Goal: Task Accomplishment & Management: Manage account settings

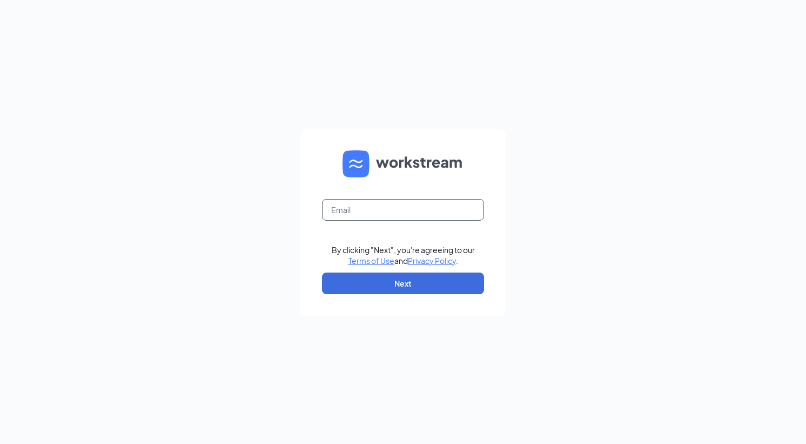
click at [411, 216] on input "text" at bounding box center [403, 210] width 162 height 22
type input "1396@internal-email.com"
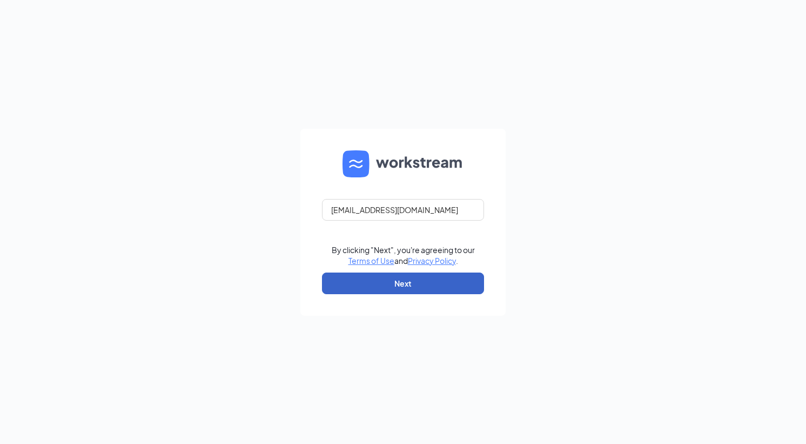
click at [404, 284] on button "Next" at bounding box center [403, 283] width 162 height 22
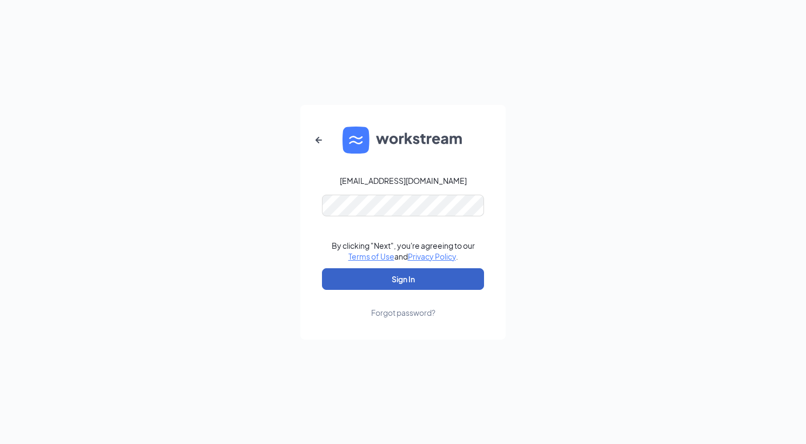
click at [415, 285] on button "Sign In" at bounding box center [403, 279] width 162 height 22
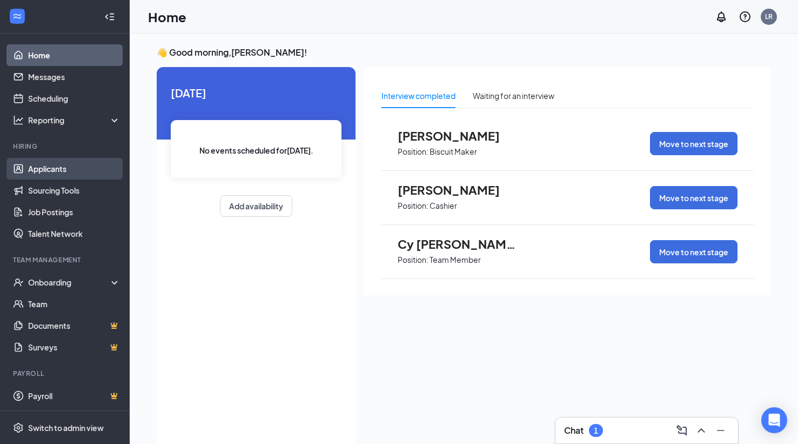
click at [61, 170] on link "Applicants" at bounding box center [74, 169] width 92 height 22
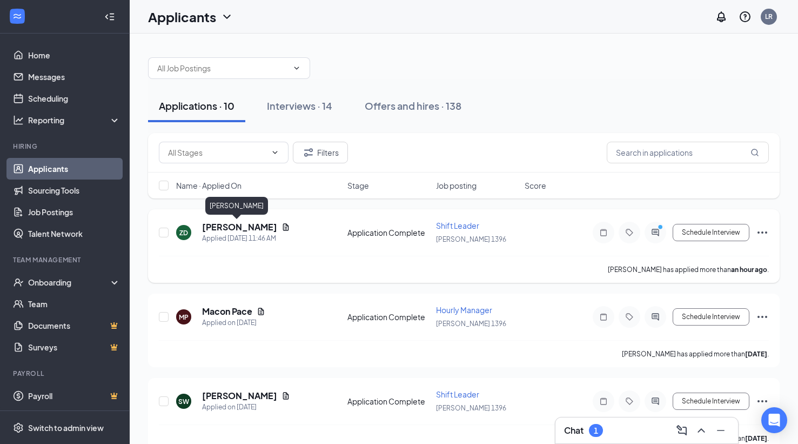
click at [215, 230] on h5 "Zaneta Derks" at bounding box center [239, 227] width 75 height 12
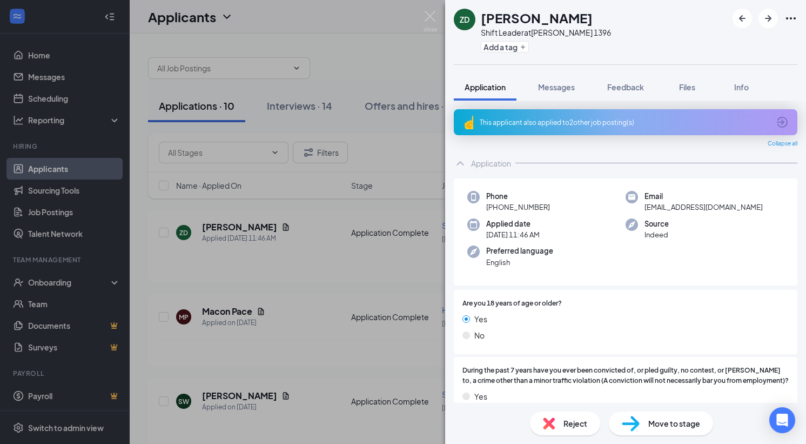
click at [776, 123] on icon "ArrowCircle" at bounding box center [782, 122] width 13 height 13
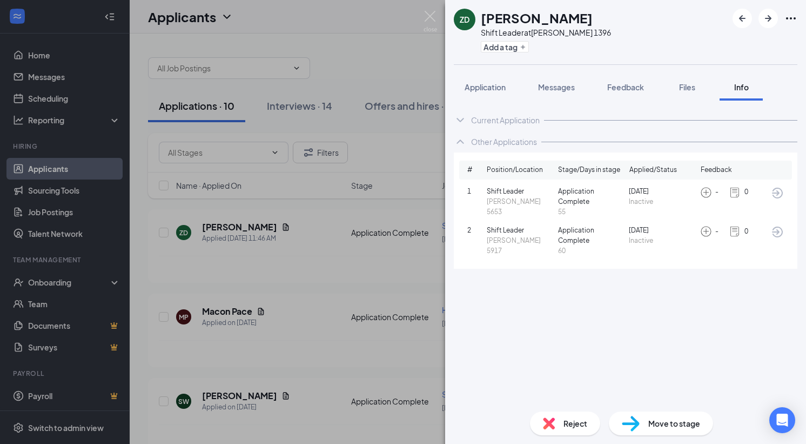
click at [405, 281] on div "ZD Zaneta Derks Shift Leader at Hardee's 1396 Add a tag Application Messages Fe…" at bounding box center [403, 222] width 806 height 444
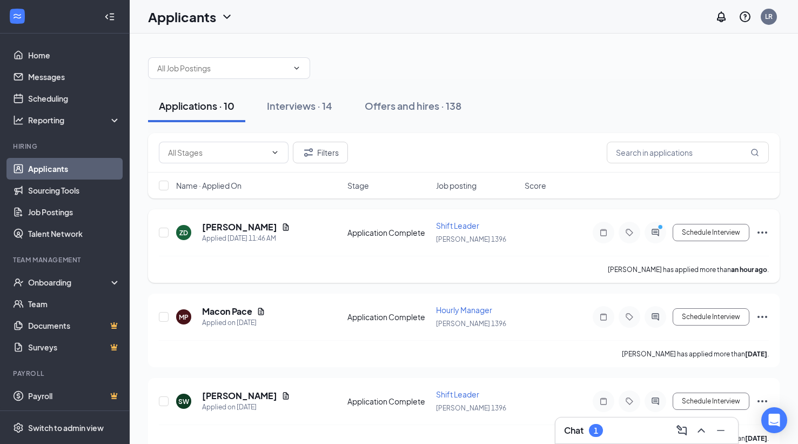
click at [459, 224] on span "Shift Leader" at bounding box center [457, 226] width 43 height 10
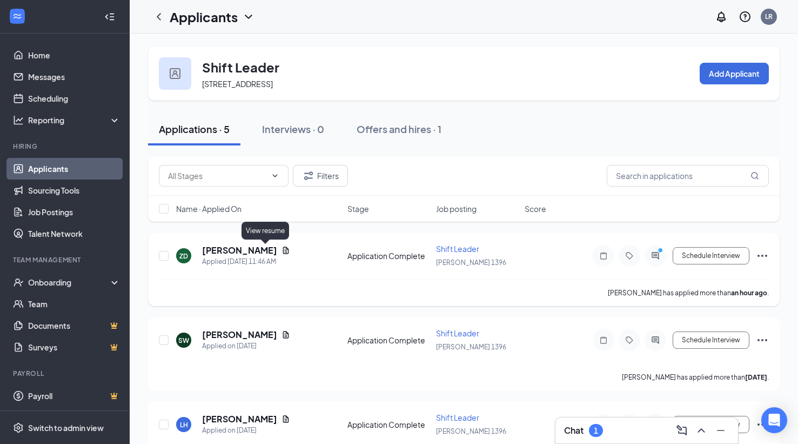
click at [283, 249] on icon "Document" at bounding box center [286, 249] width 6 height 7
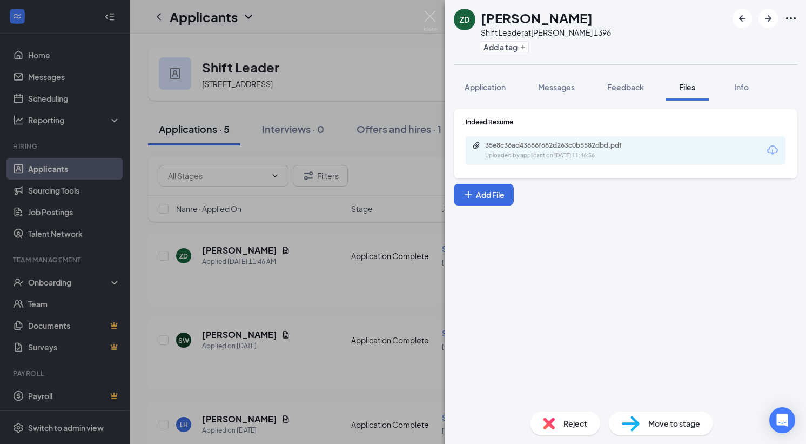
click at [764, 150] on div "35e8c36ad43686f682d263c0b5582dbd.pdf Uploaded by applicant on Sep 15, 2025 at 1…" at bounding box center [626, 150] width 320 height 29
click at [770, 150] on icon "Download" at bounding box center [773, 149] width 11 height 9
click at [239, 293] on div "ZD Zaneta Derks Shift Leader at Hardee's 1396 Add a tag Application Messages Fe…" at bounding box center [403, 222] width 806 height 444
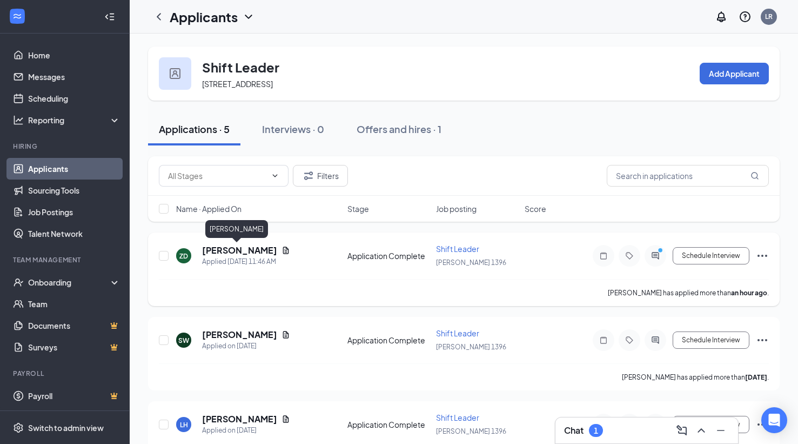
click at [243, 252] on h5 "Zaneta Derks" at bounding box center [239, 250] width 75 height 12
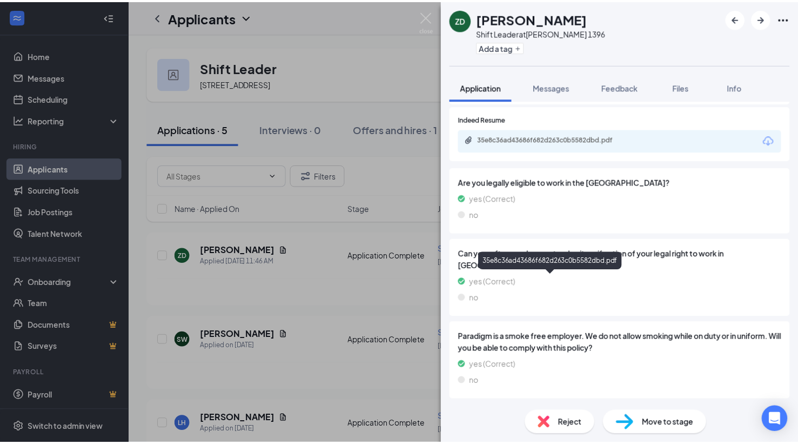
scroll to position [736, 0]
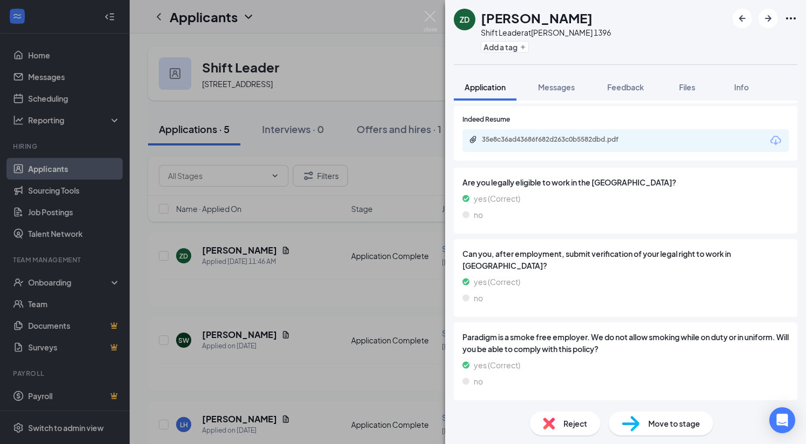
click at [92, 216] on div "ZD Zaneta Derks Shift Leader at Hardee's 1396 Add a tag Application Messages Fe…" at bounding box center [403, 222] width 806 height 444
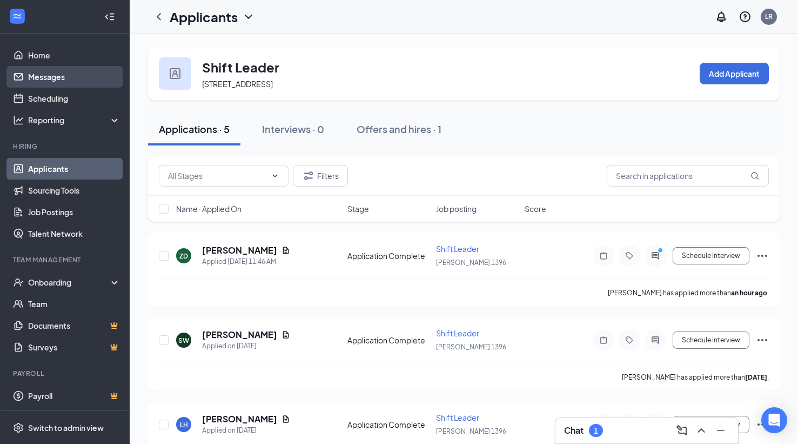
click at [43, 77] on link "Messages" at bounding box center [74, 77] width 92 height 22
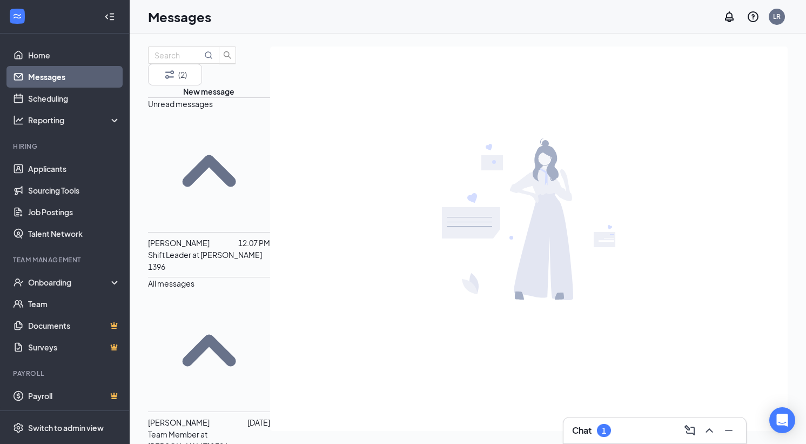
click at [213, 249] on p "Shift Leader at Hardee's 1396" at bounding box center [209, 261] width 122 height 24
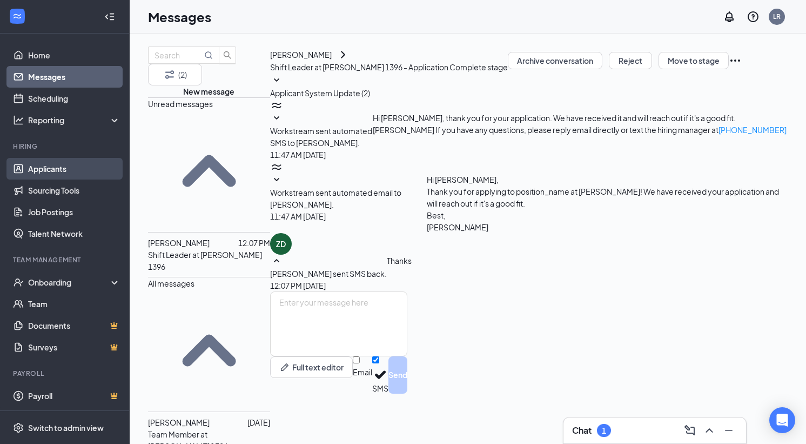
click at [65, 165] on link "Applicants" at bounding box center [74, 169] width 92 height 22
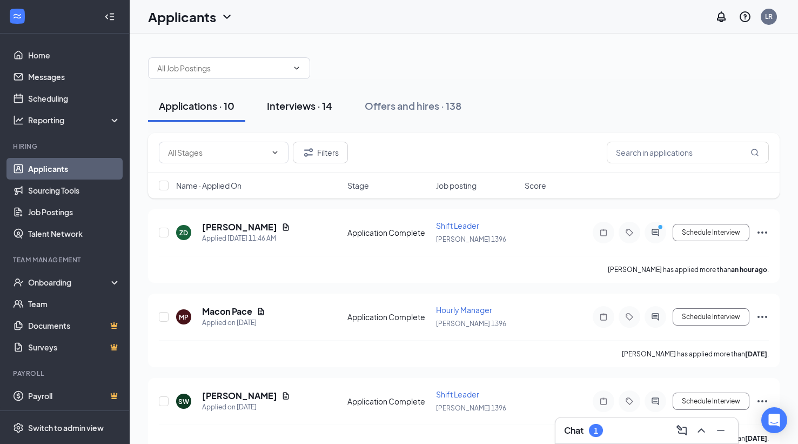
click at [313, 109] on div "Interviews · 14" at bounding box center [299, 106] width 65 height 14
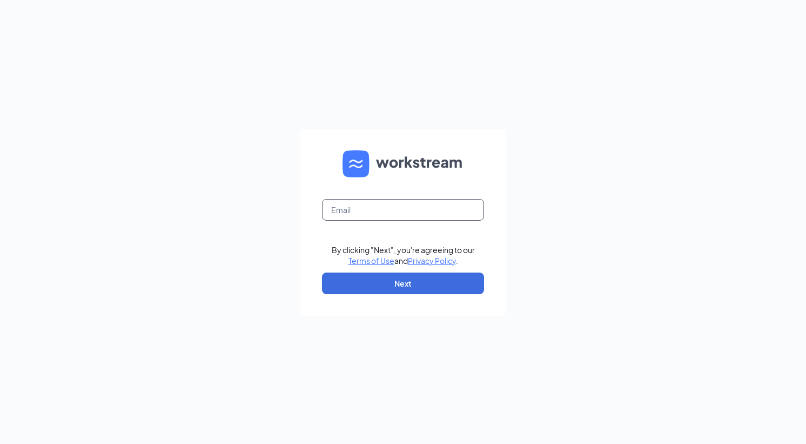
click at [396, 212] on input "text" at bounding box center [403, 210] width 162 height 22
type input "[EMAIL_ADDRESS][DOMAIN_NAME]"
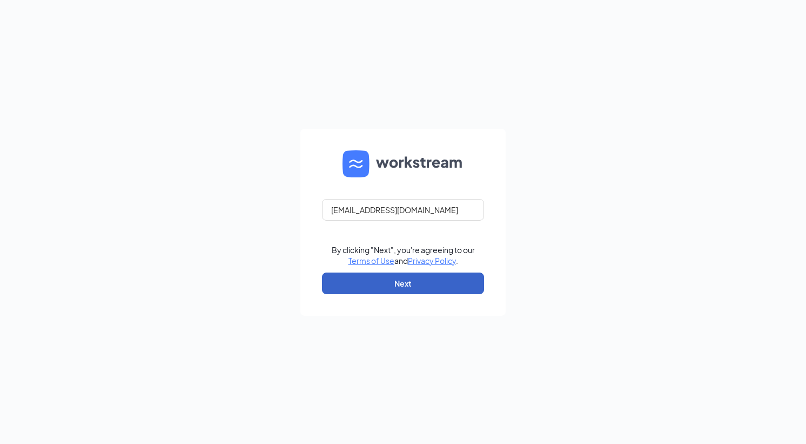
click at [376, 286] on button "Next" at bounding box center [403, 283] width 162 height 22
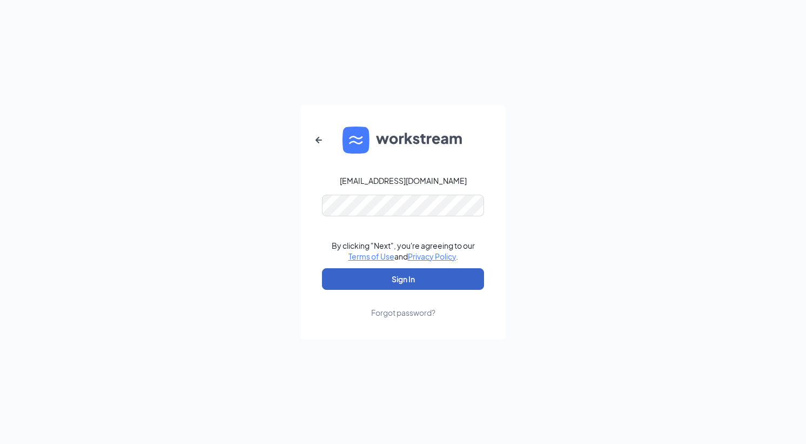
click at [390, 286] on button "Sign In" at bounding box center [403, 279] width 162 height 22
